Goal: Information Seeking & Learning: Understand process/instructions

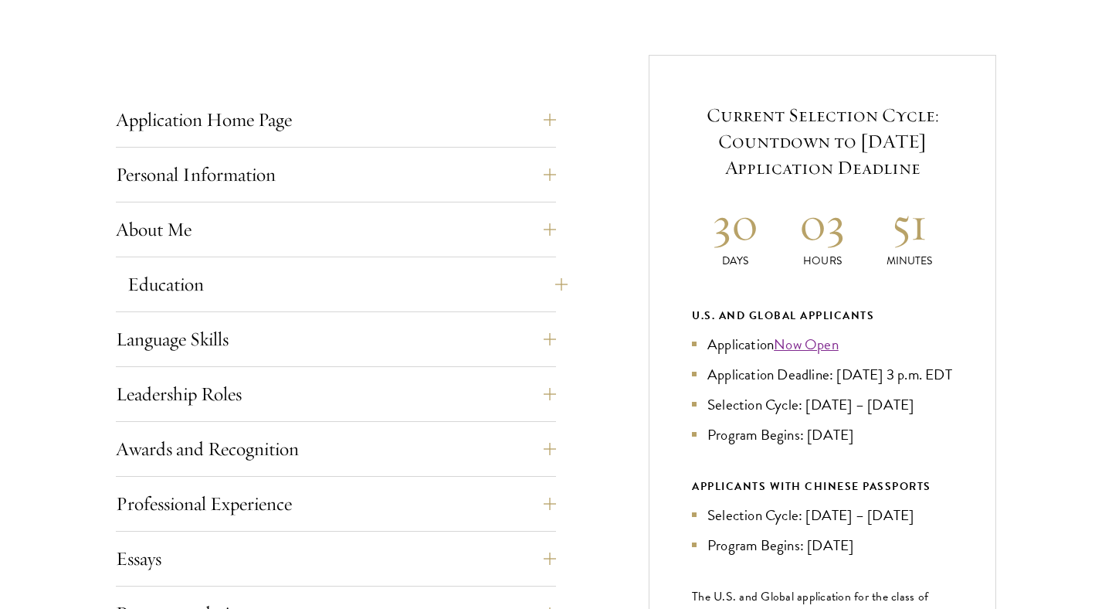
scroll to position [572, 0]
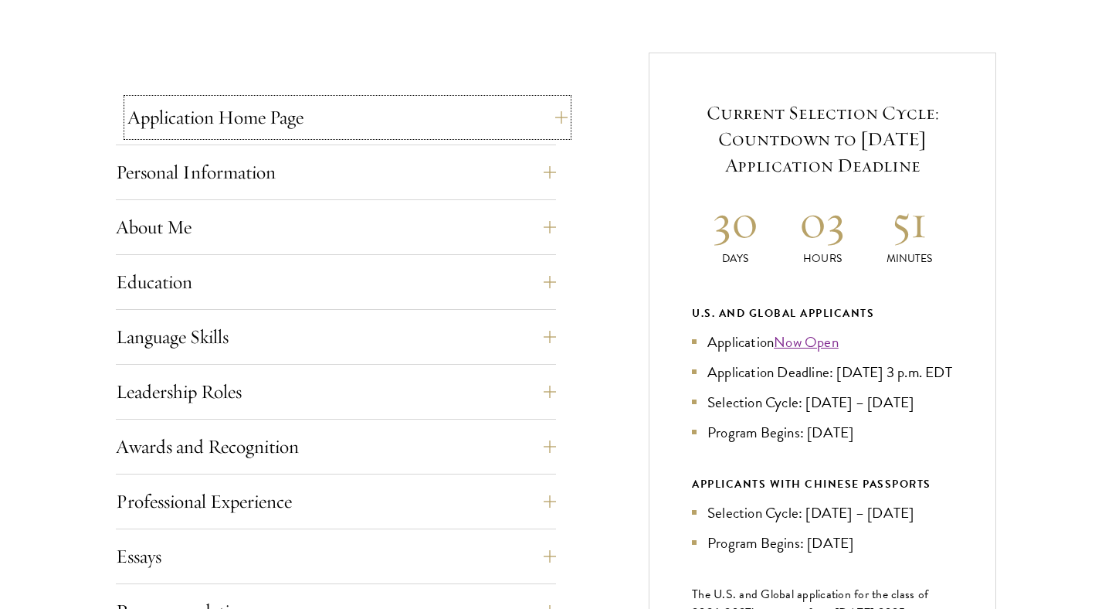
click at [233, 129] on button "Application Home Page" at bounding box center [347, 117] width 440 height 37
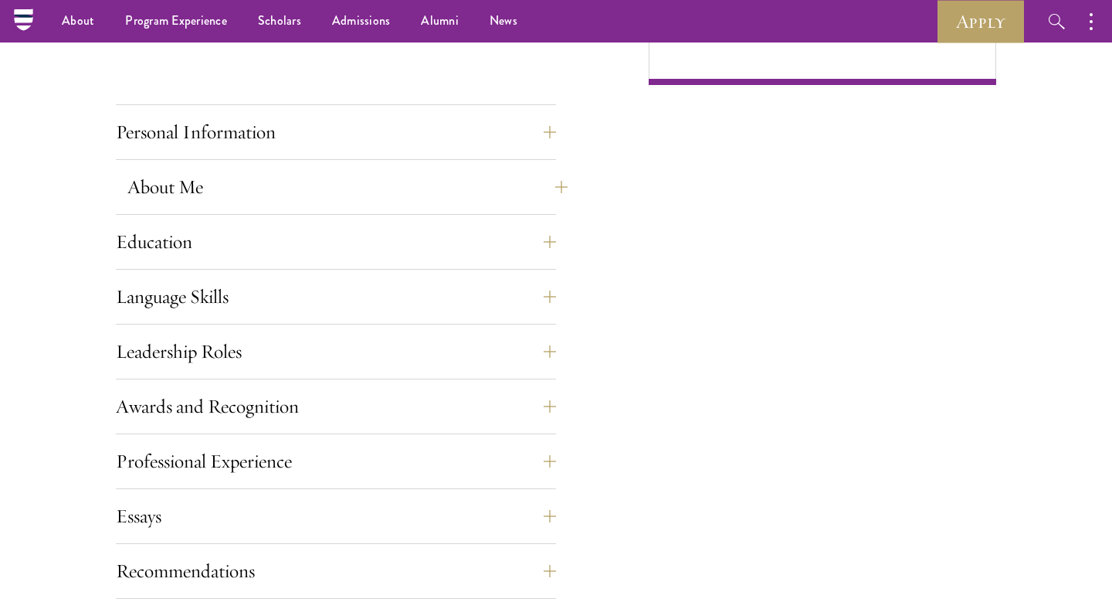
scroll to position [1290, 0]
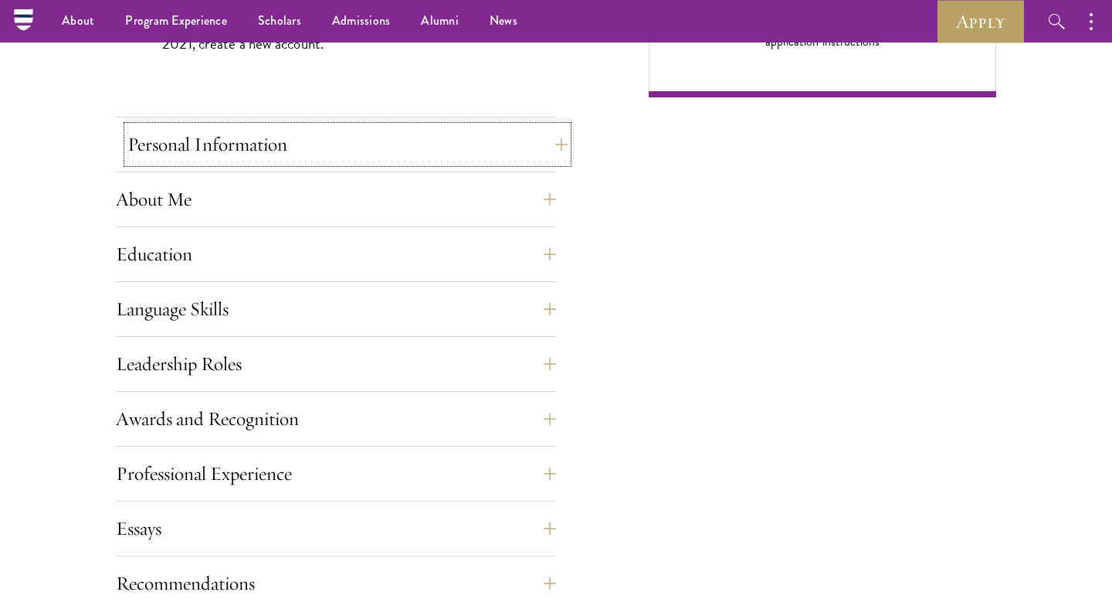
click at [184, 151] on button "Personal Information" at bounding box center [347, 144] width 440 height 37
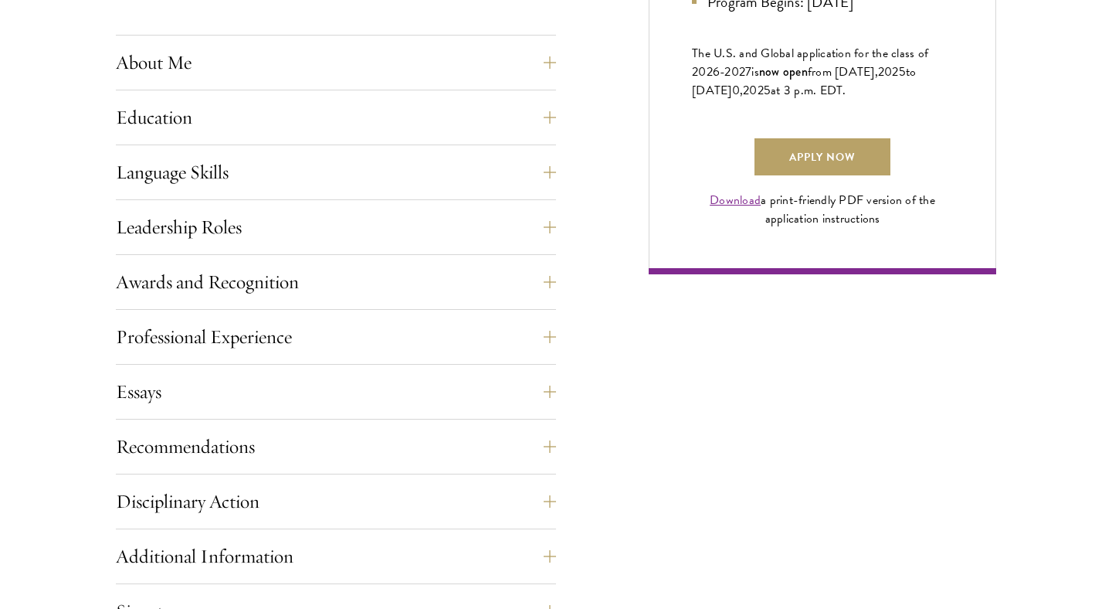
scroll to position [1114, 0]
click at [200, 283] on button "Awards and Recognition" at bounding box center [347, 280] width 440 height 37
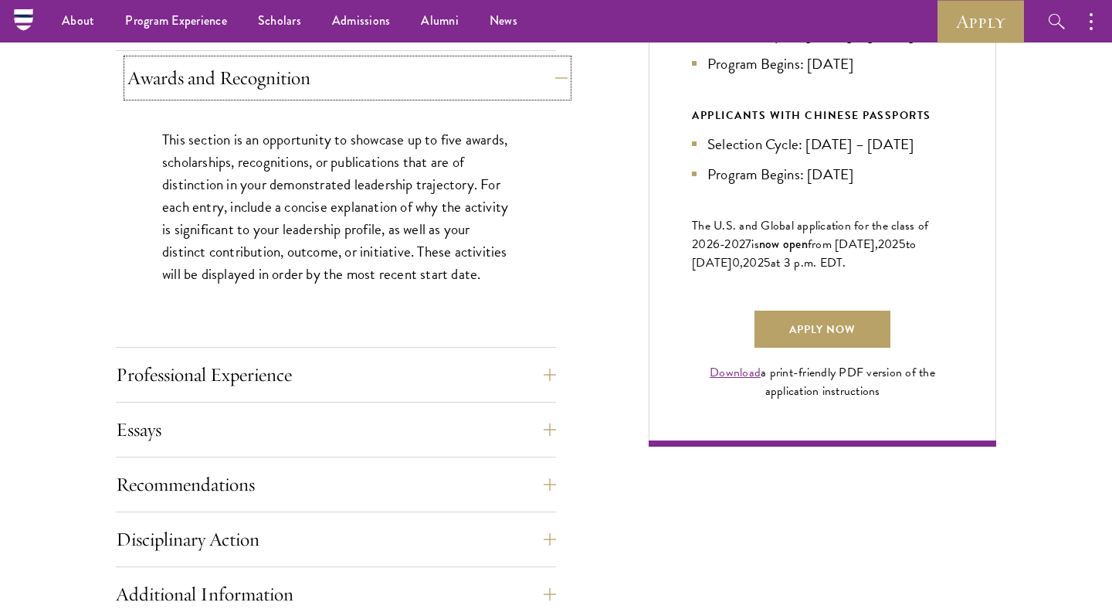
scroll to position [941, 0]
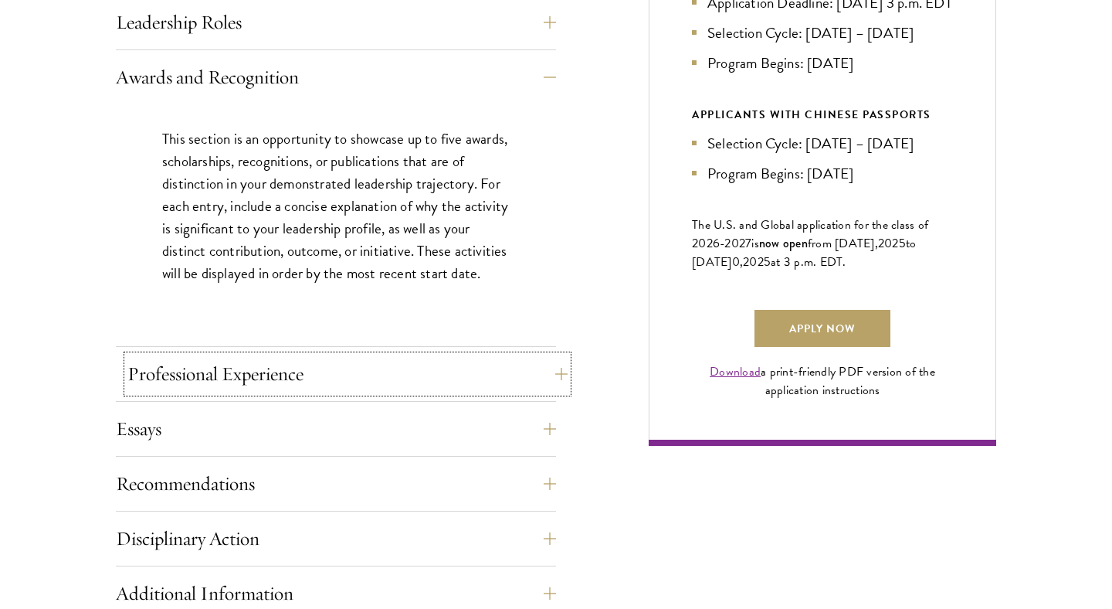
click at [212, 363] on button "Professional Experience" at bounding box center [347, 373] width 440 height 37
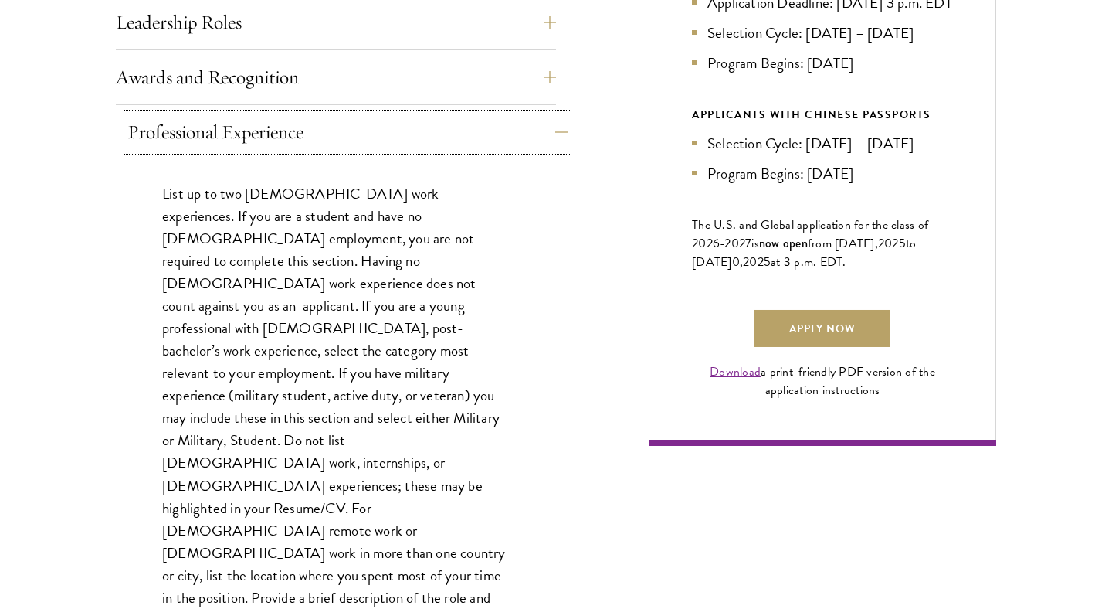
click at [205, 138] on button "Professional Experience" at bounding box center [347, 132] width 440 height 37
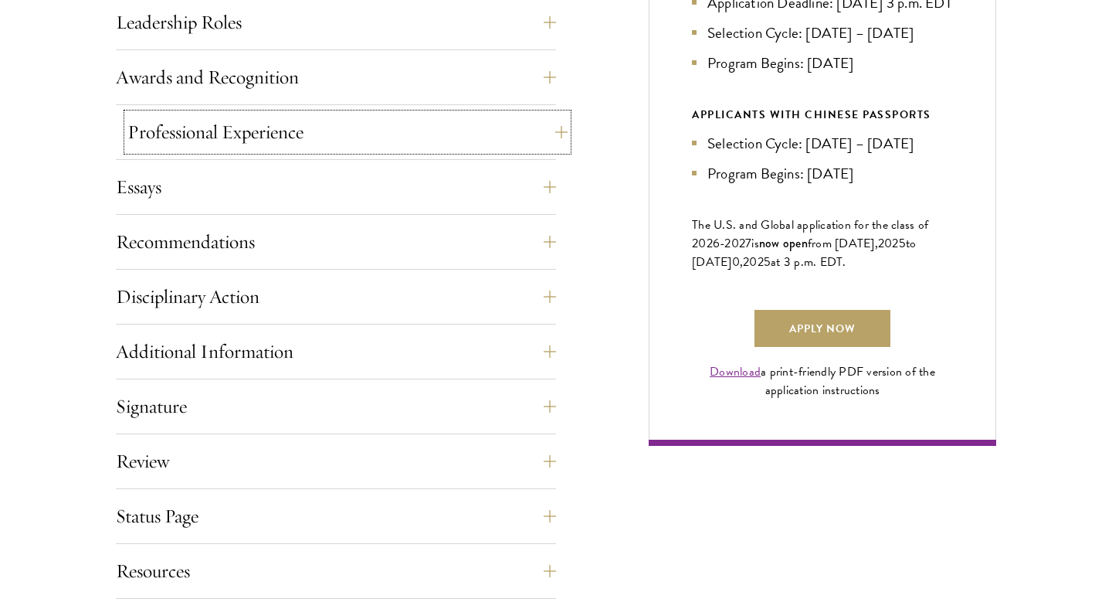
click at [200, 130] on button "Professional Experience" at bounding box center [347, 132] width 440 height 37
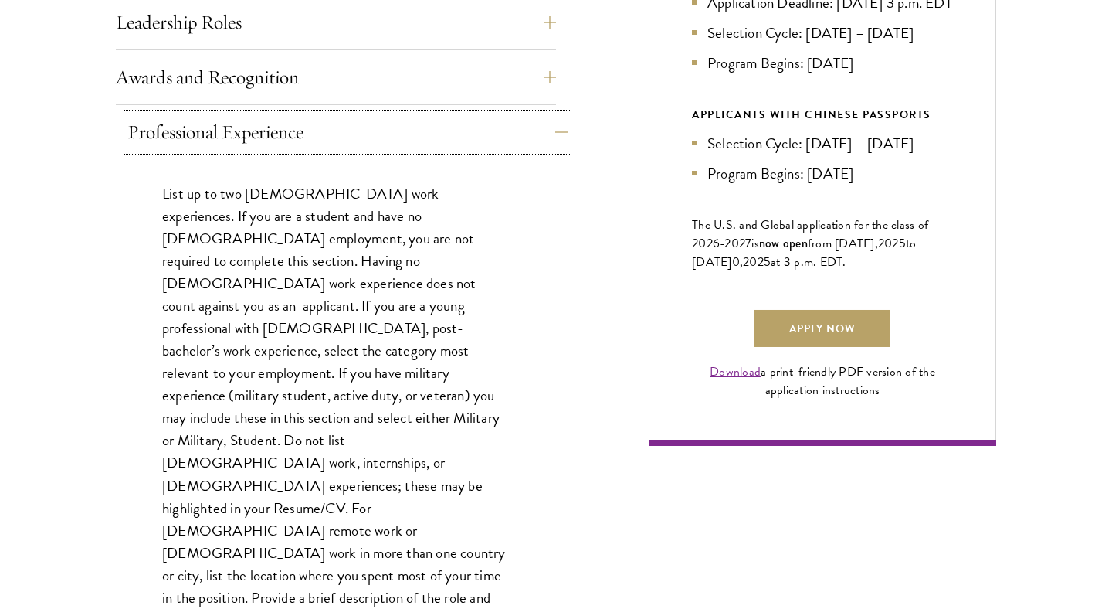
click at [200, 130] on button "Professional Experience" at bounding box center [347, 132] width 440 height 37
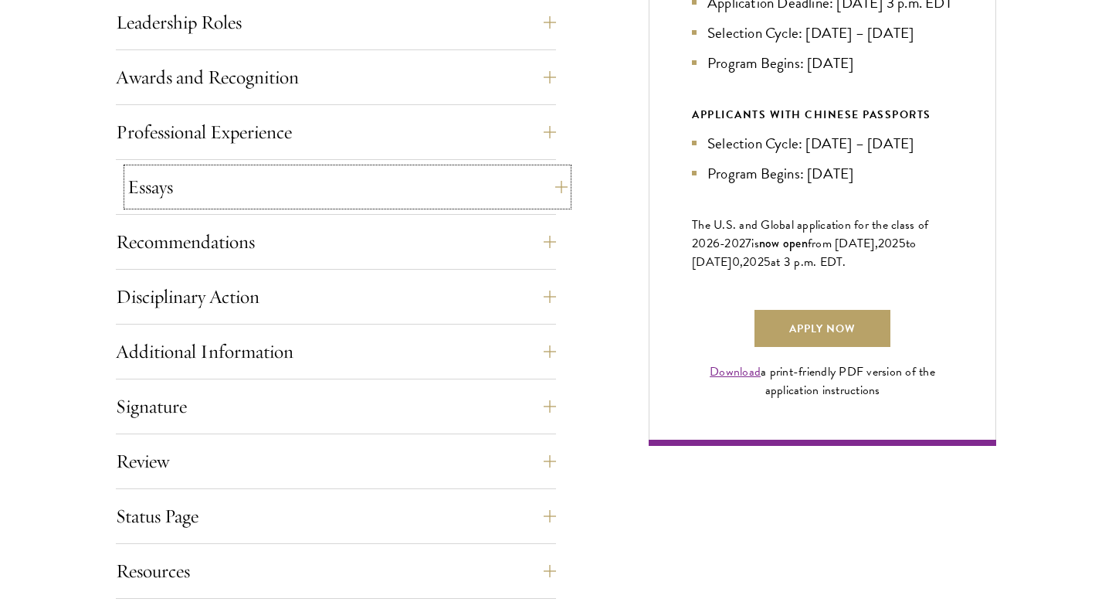
click at [165, 186] on button "Essays" at bounding box center [347, 186] width 440 height 37
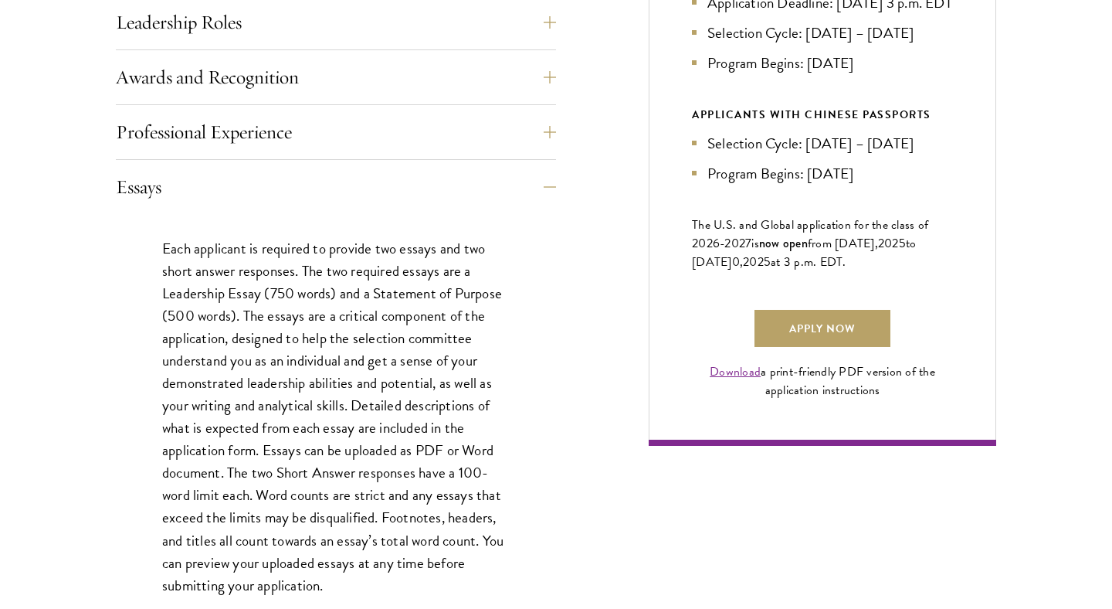
click at [227, 276] on p "Each applicant is required to provide two essays and two short answer responses…" at bounding box center [336, 416] width 348 height 359
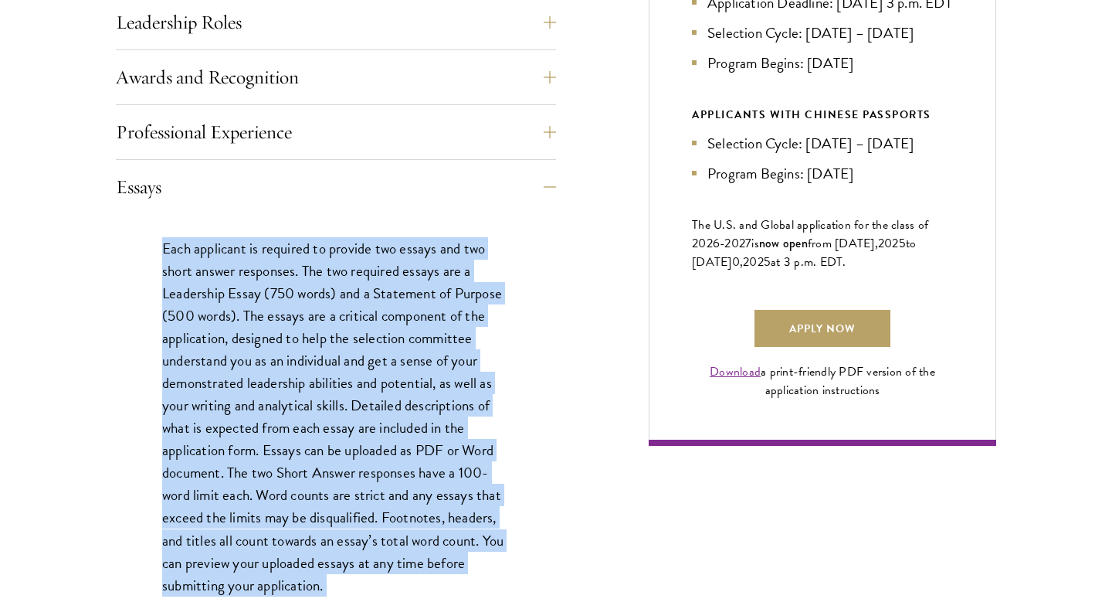
click at [227, 276] on p "Each applicant is required to provide two essays and two short answer responses…" at bounding box center [336, 416] width 348 height 359
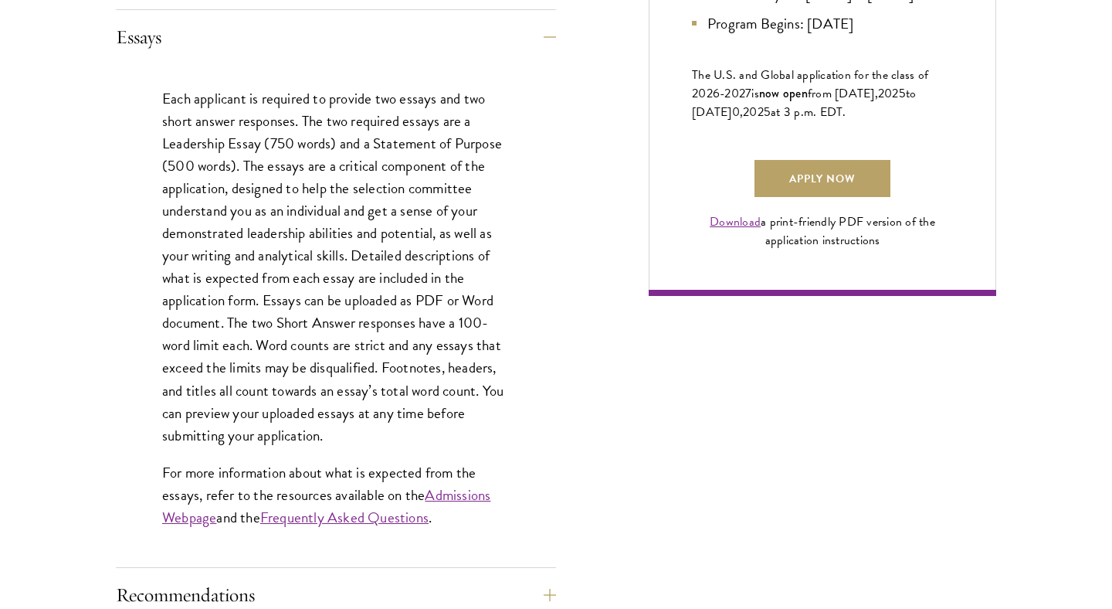
scroll to position [1093, 0]
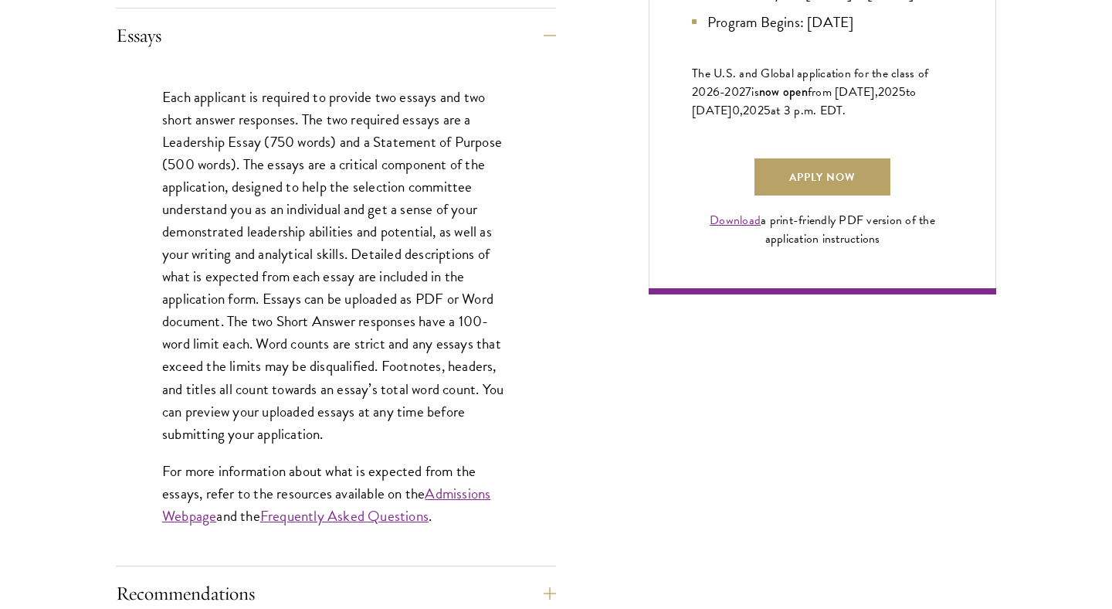
click at [307, 418] on p "Each applicant is required to provide two essays and two short answer responses…" at bounding box center [336, 265] width 348 height 359
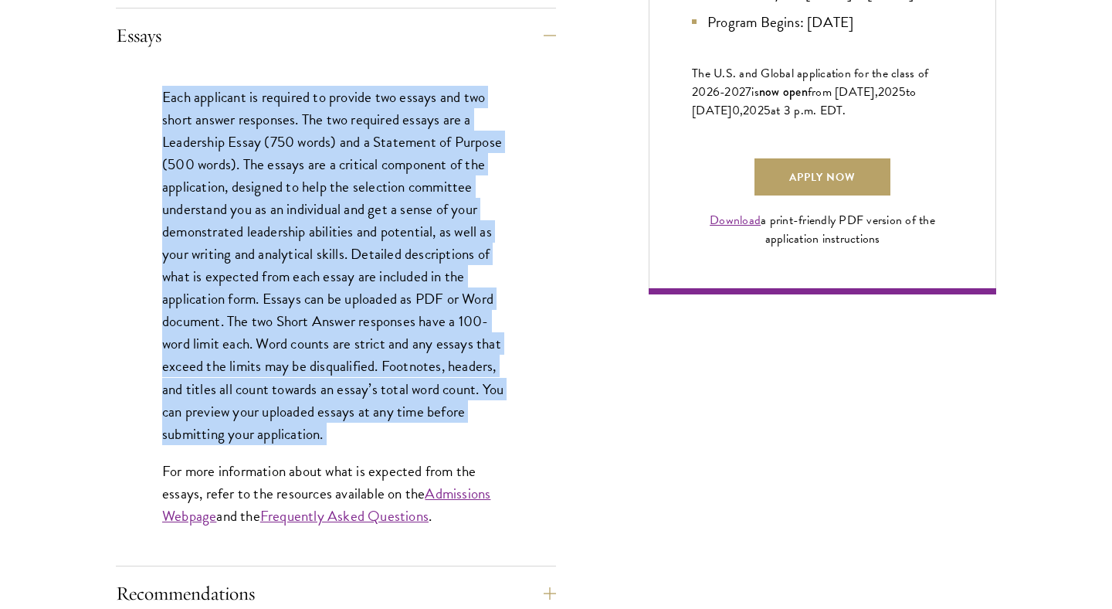
click at [307, 418] on p "Each applicant is required to provide two essays and two short answer responses…" at bounding box center [336, 265] width 348 height 359
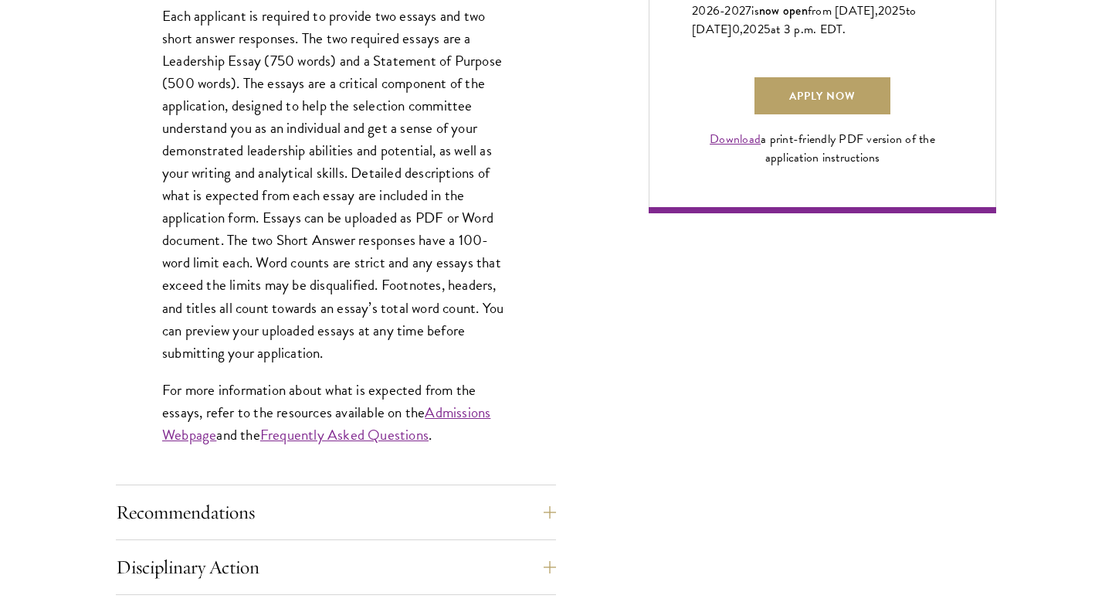
scroll to position [1178, 0]
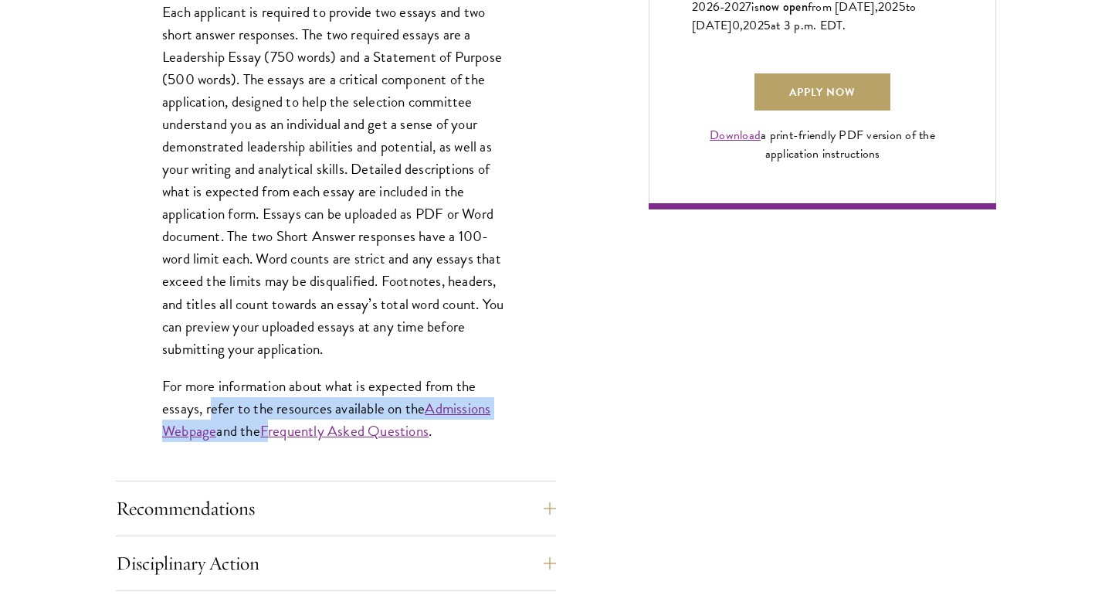
drag, startPoint x: 211, startPoint y: 413, endPoint x: 272, endPoint y: 428, distance: 62.7
click at [272, 429] on p "For more information about what is expected from the essays, refer to the resou…" at bounding box center [336, 408] width 348 height 67
click at [235, 402] on p "For more information about what is expected from the essays, refer to the resou…" at bounding box center [336, 408] width 348 height 67
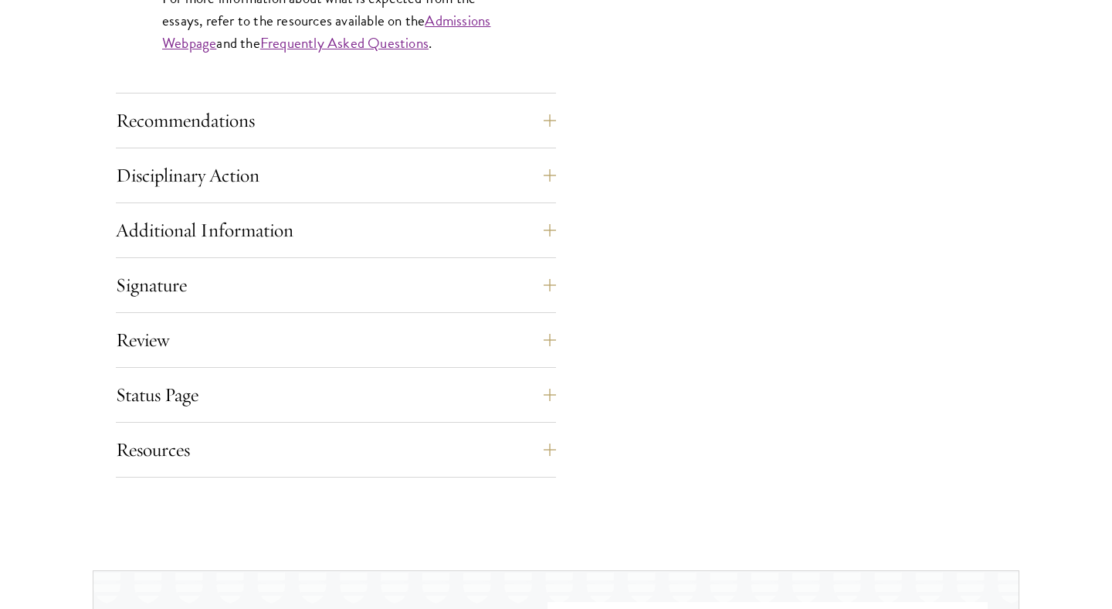
scroll to position [1570, 0]
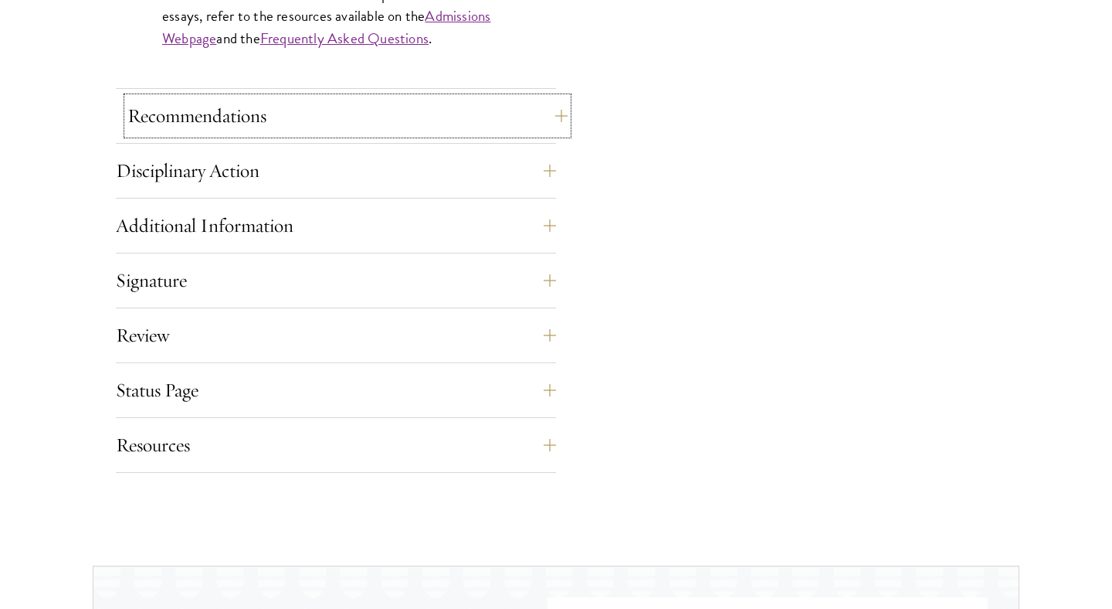
click at [187, 126] on button "Recommendations" at bounding box center [347, 115] width 440 height 37
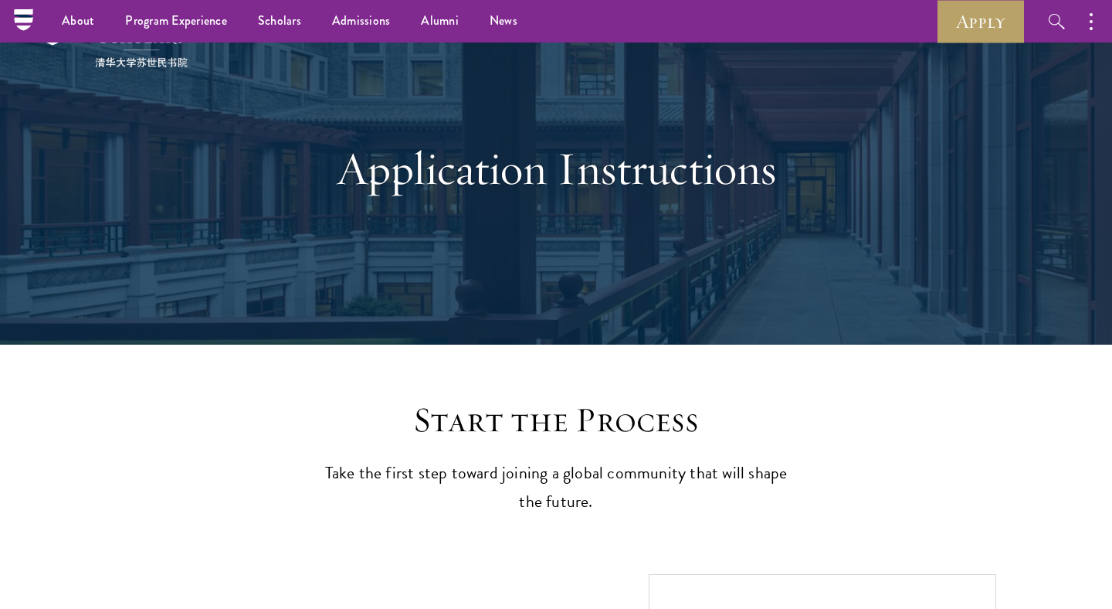
scroll to position [0, 0]
